Goal: Information Seeking & Learning: Find specific page/section

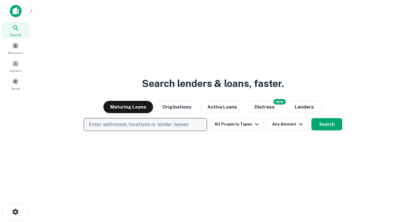
click at [145, 125] on p "Enter addresses, locations or lender names" at bounding box center [139, 124] width 100 height 7
type input "**********"
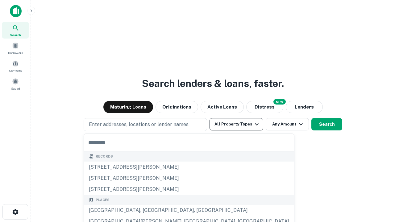
click at [237, 125] on button "All Property Types" at bounding box center [237, 124] width 54 height 12
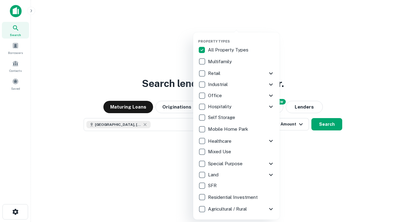
click at [242, 37] on button "button" at bounding box center [241, 37] width 87 height 0
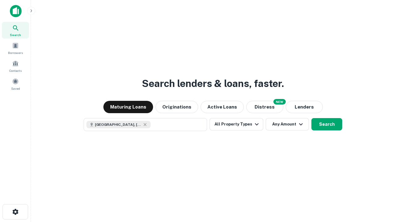
scroll to position [10, 0]
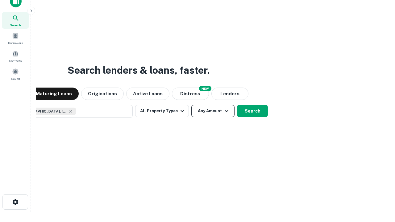
click at [192, 105] on button "Any Amount" at bounding box center [213, 111] width 43 height 12
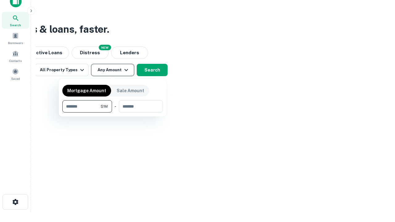
type input "*******"
click at [113, 113] on button "button" at bounding box center [112, 113] width 101 height 0
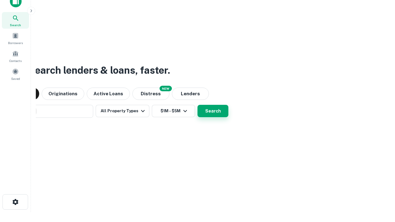
click at [198, 105] on button "Search" at bounding box center [213, 111] width 31 height 12
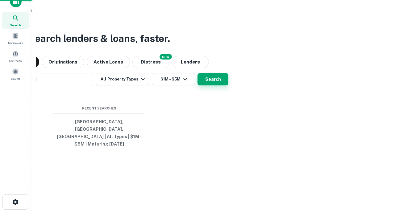
scroll to position [20, 175]
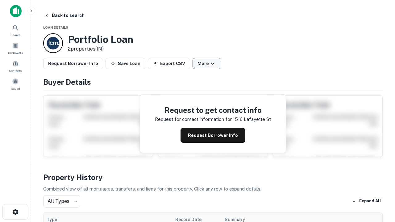
click at [207, 64] on button "More" at bounding box center [207, 63] width 29 height 11
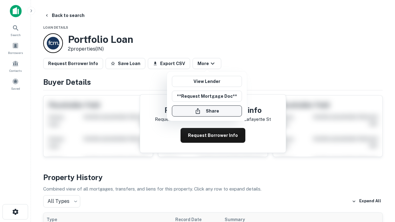
click at [207, 111] on button "Share" at bounding box center [207, 111] width 70 height 11
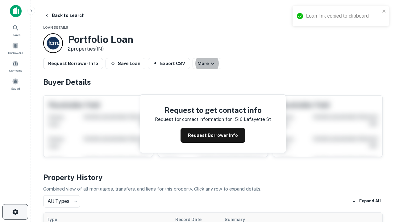
click at [15, 212] on icon "button" at bounding box center [15, 212] width 7 height 7
